Goal: Book appointment/travel/reservation

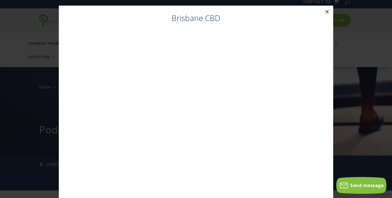
click at [330, 10] on button "×" at bounding box center [327, 12] width 12 height 12
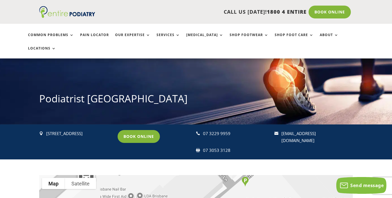
scroll to position [36, 0]
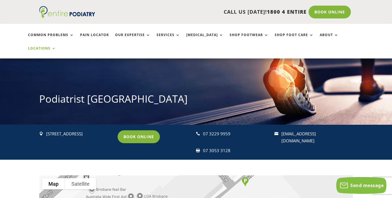
click at [56, 46] on link "Locations" at bounding box center [42, 52] width 28 height 12
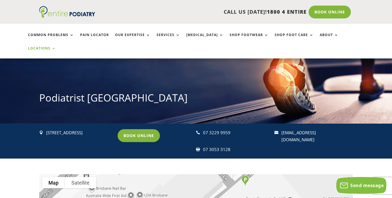
scroll to position [55, 0]
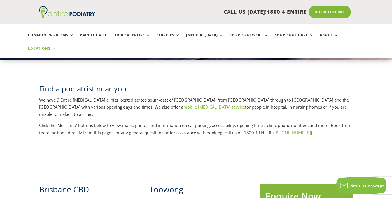
scroll to position [117, 0]
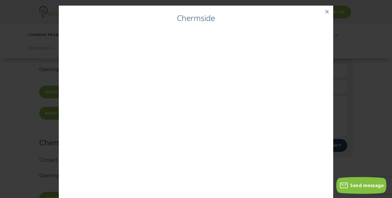
scroll to position [10, 0]
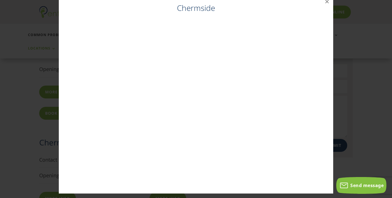
click at [332, 5] on div "Chermside ×" at bounding box center [196, 95] width 274 height 198
click at [327, 1] on button "×" at bounding box center [327, 2] width 12 height 12
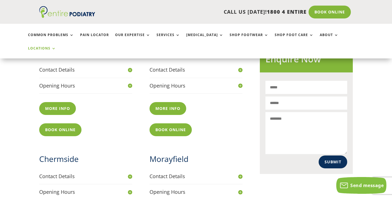
scroll to position [244, 0]
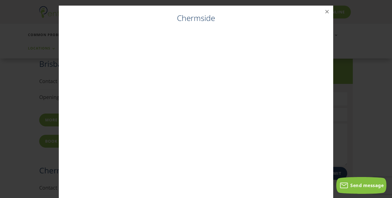
scroll to position [226, 0]
click at [327, 8] on button "×" at bounding box center [327, 12] width 12 height 12
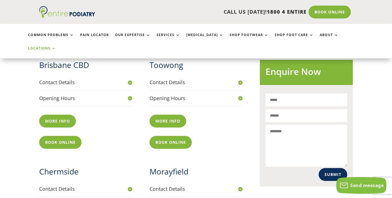
scroll to position [355, 0]
